Goal: Task Accomplishment & Management: Manage account settings

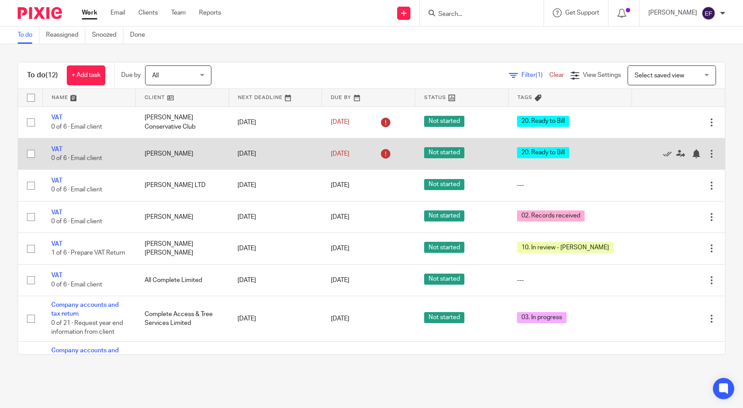
scroll to position [88, 0]
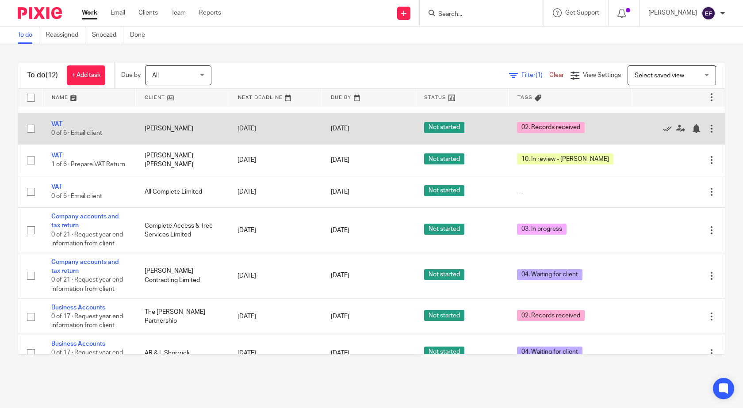
click at [63, 122] on td "VAT 0 of 6 · Email client" at bounding box center [88, 128] width 93 height 31
click at [56, 125] on link "VAT" at bounding box center [56, 124] width 11 height 6
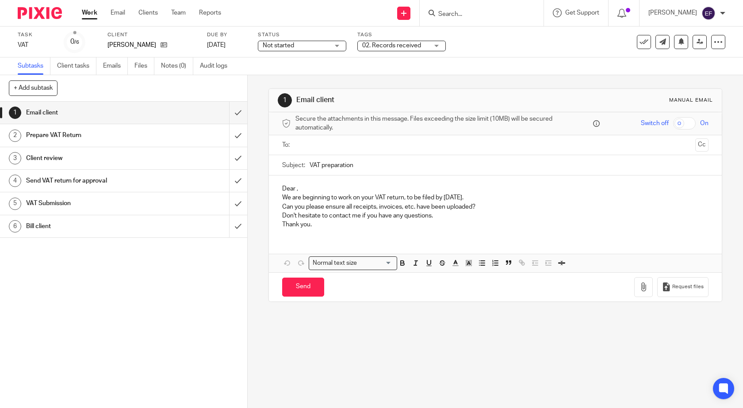
click at [372, 46] on span "02. Records received" at bounding box center [391, 45] width 59 height 6
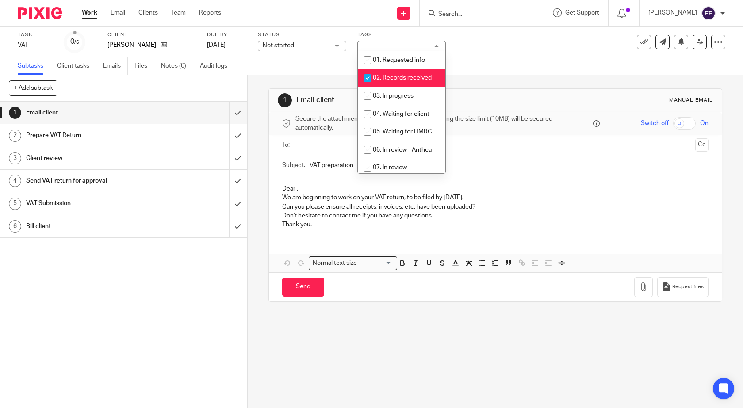
click at [395, 75] on span "02. Records received" at bounding box center [402, 78] width 59 height 6
checkbox input "false"
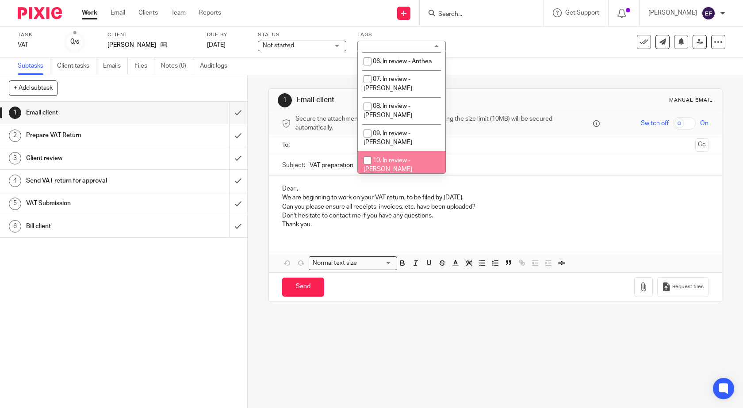
click at [405, 151] on li "10. In review - [PERSON_NAME]" at bounding box center [402, 164] width 88 height 27
checkbox input "true"
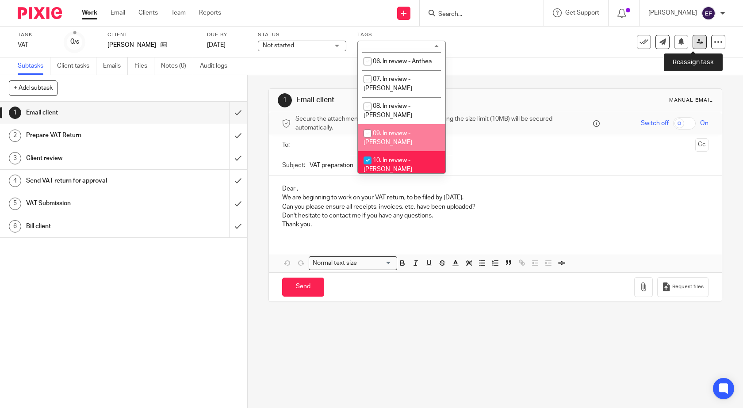
click at [697, 39] on icon at bounding box center [700, 41] width 7 height 7
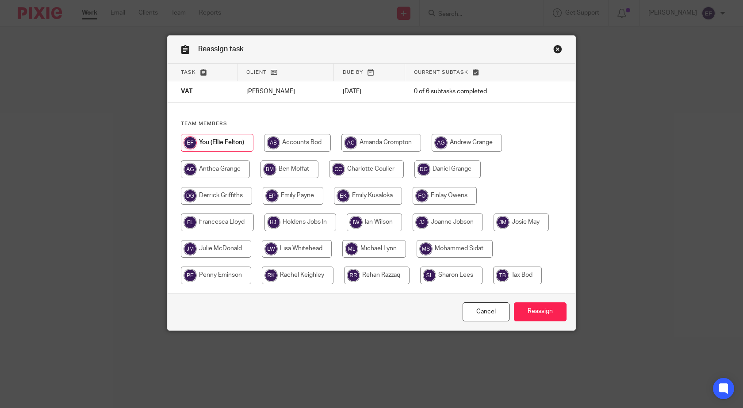
click at [438, 227] on input "radio" at bounding box center [448, 223] width 70 height 18
radio input "true"
click at [531, 310] on input "Reassign" at bounding box center [540, 312] width 53 height 19
